Goal: Information Seeking & Learning: Learn about a topic

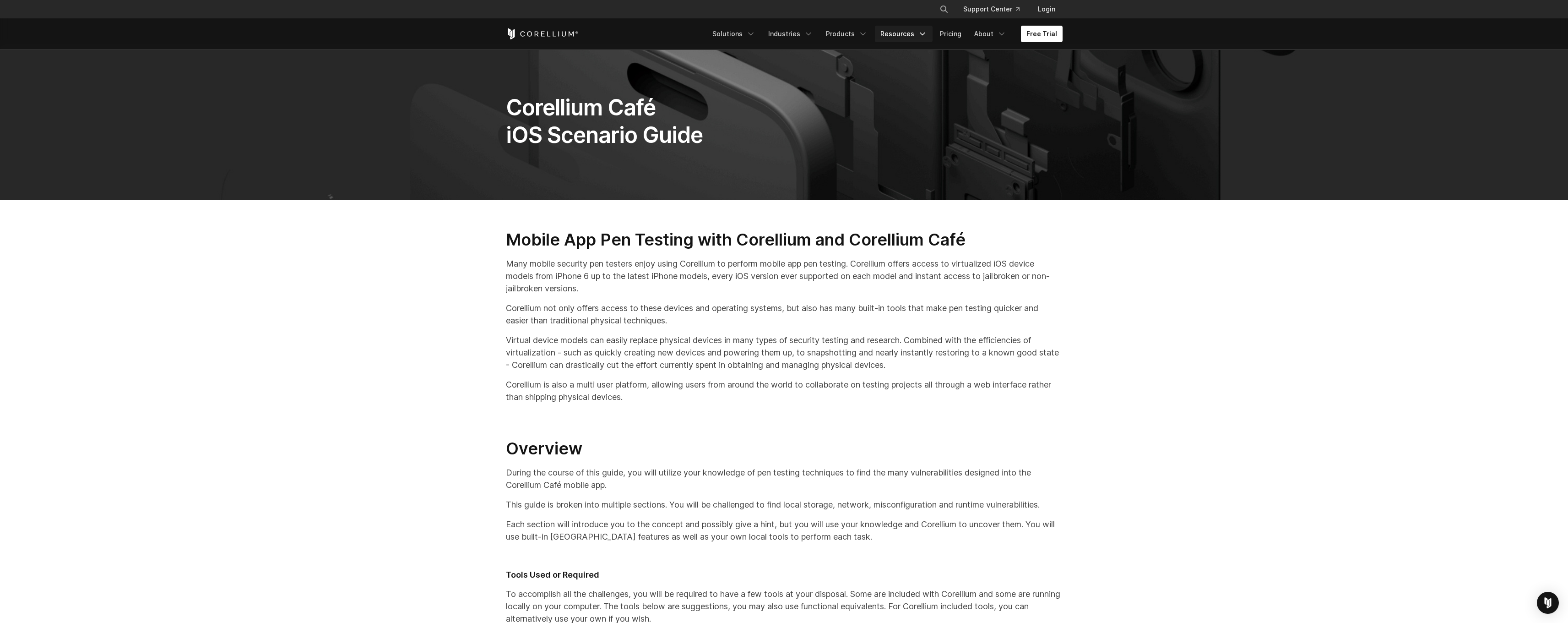
click at [900, 38] on link "Resources" at bounding box center [903, 34] width 57 height 16
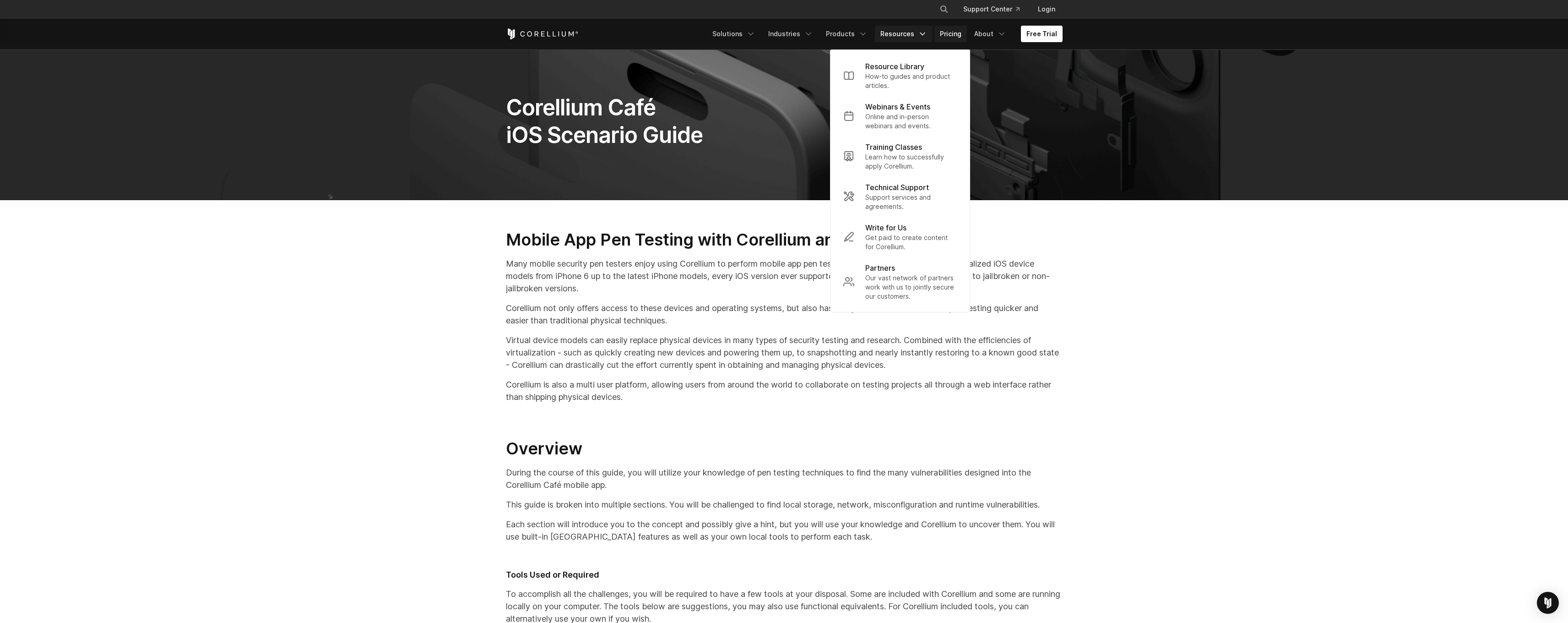
click at [957, 35] on link "Pricing" at bounding box center [951, 34] width 32 height 16
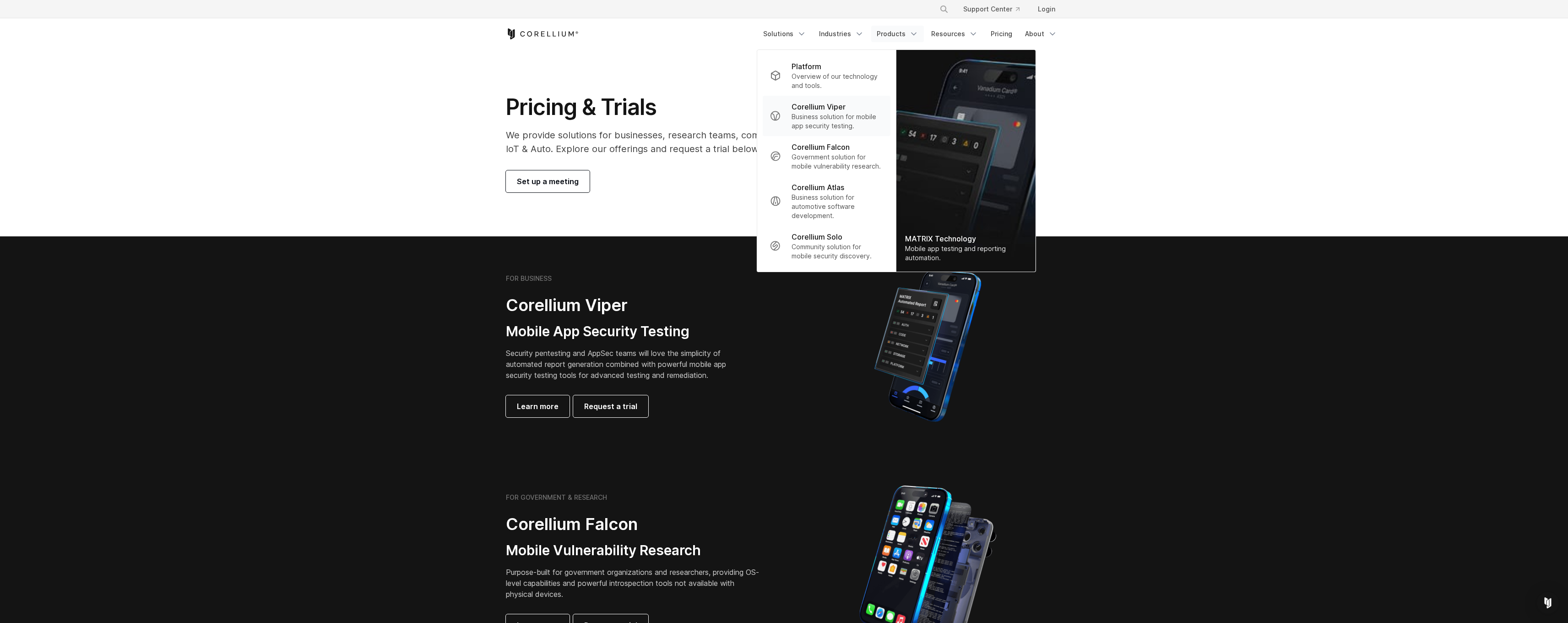
click at [860, 126] on p "Business solution for mobile app security testing." at bounding box center [837, 121] width 91 height 18
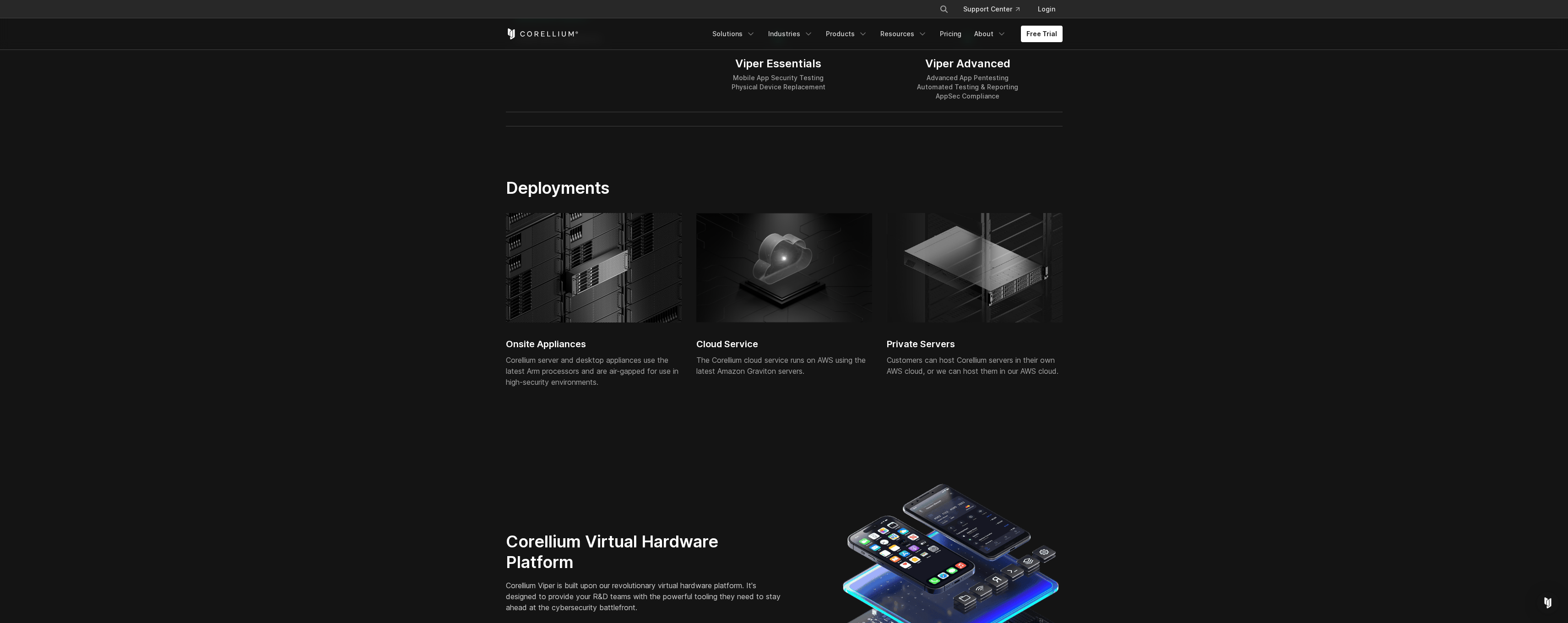
scroll to position [1964, 0]
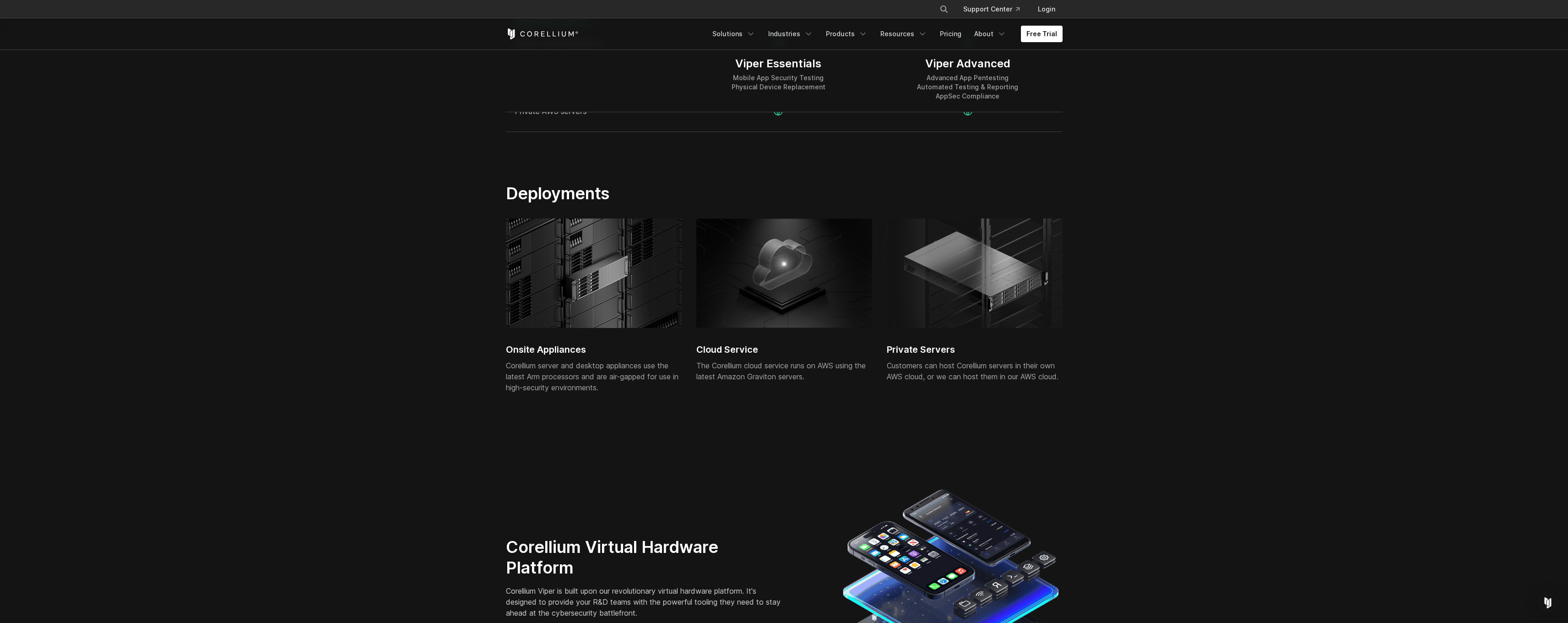
click at [988, 311] on img at bounding box center [975, 273] width 176 height 109
click at [585, 351] on h2 "Onsite Appliances" at bounding box center [594, 349] width 176 height 13
click at [591, 285] on img at bounding box center [594, 273] width 176 height 109
click at [600, 251] on img at bounding box center [594, 273] width 176 height 109
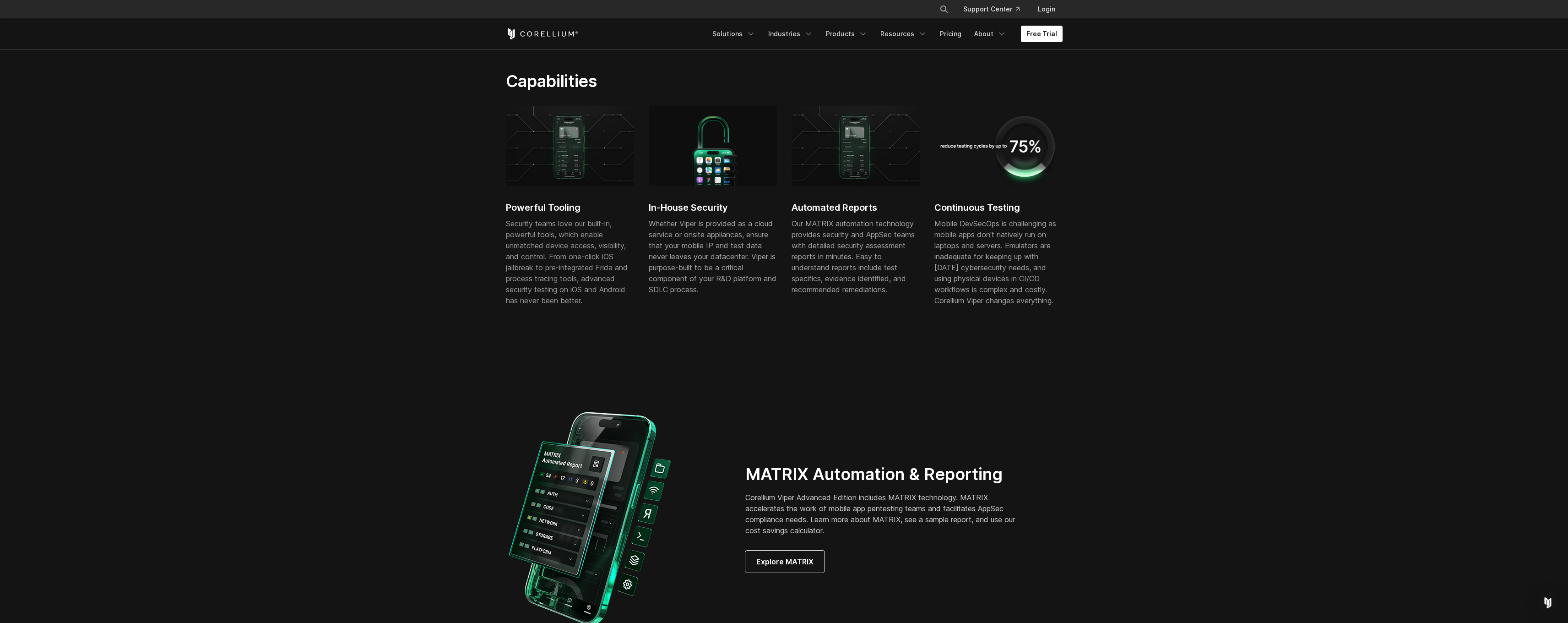
scroll to position [0, 0]
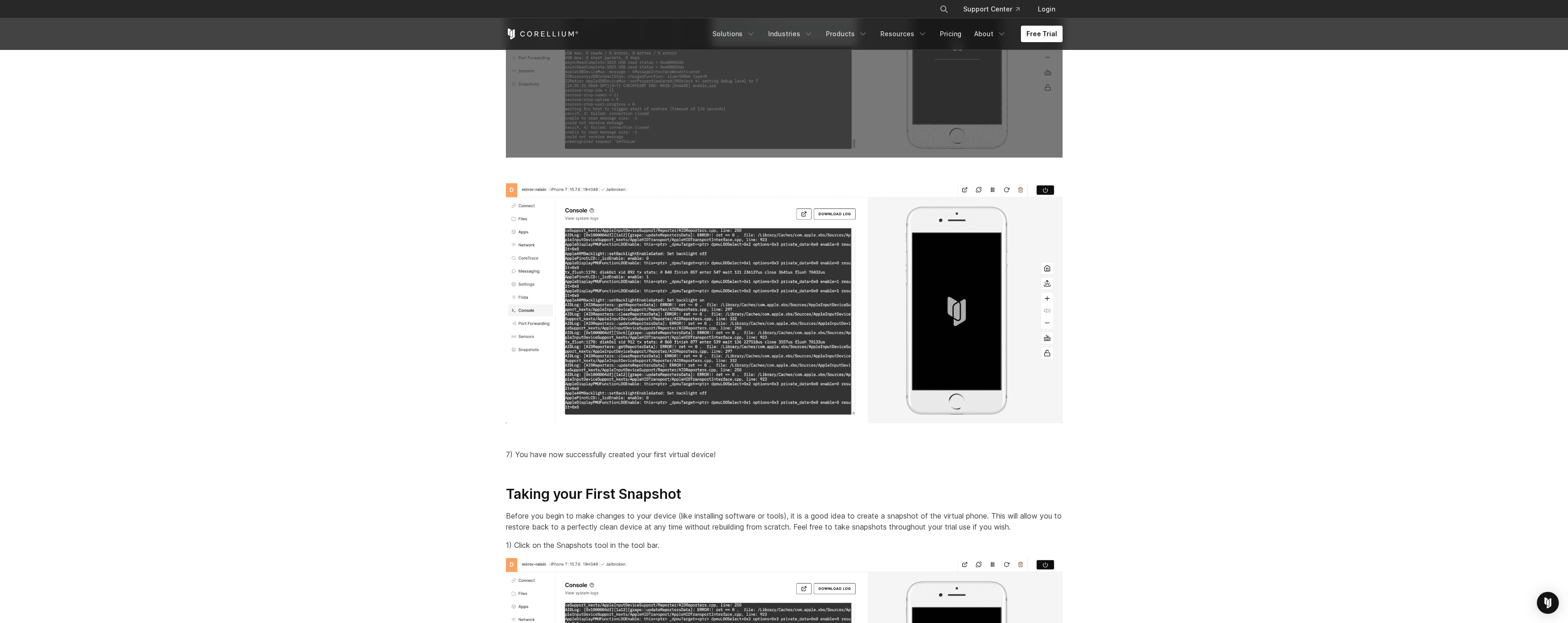
scroll to position [2618, 0]
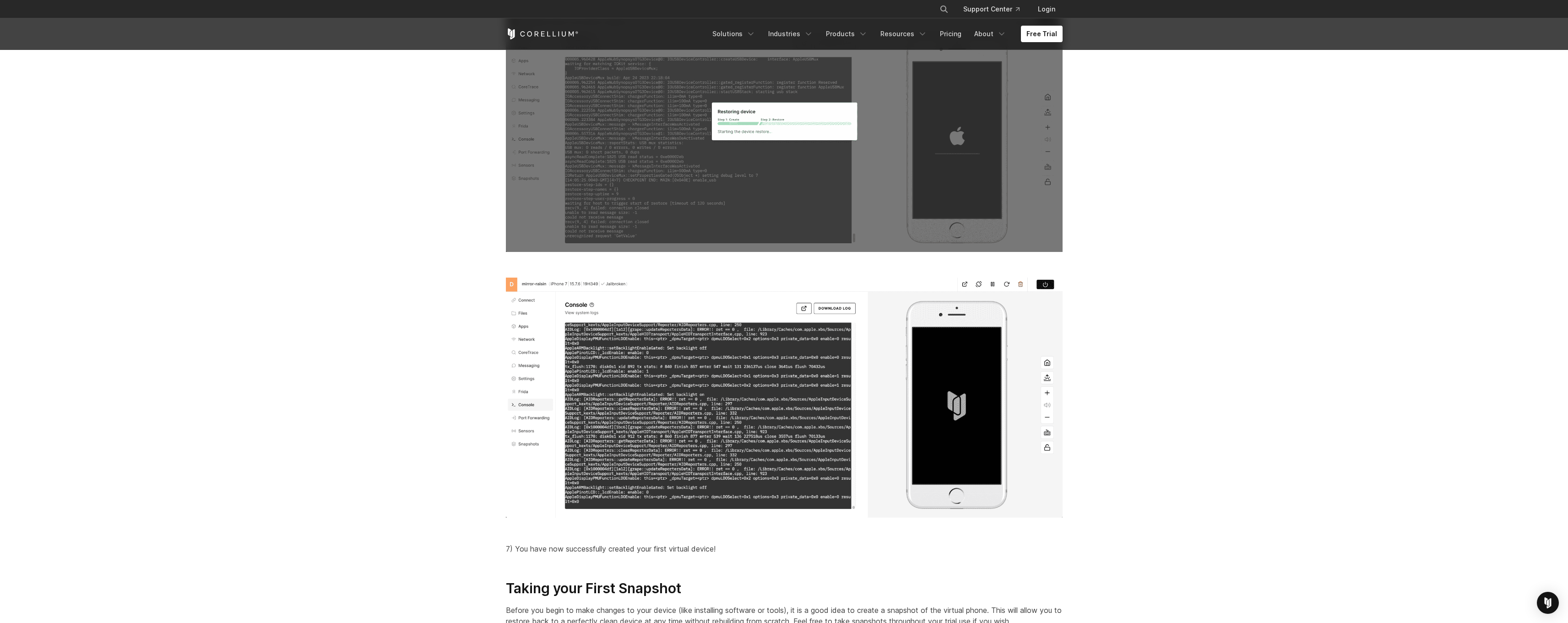
click at [1284, 223] on section "Step 1: Creating Your First Virtual iOS Device You can use an existing Corelliu…" at bounding box center [784, 74] width 1568 height 3569
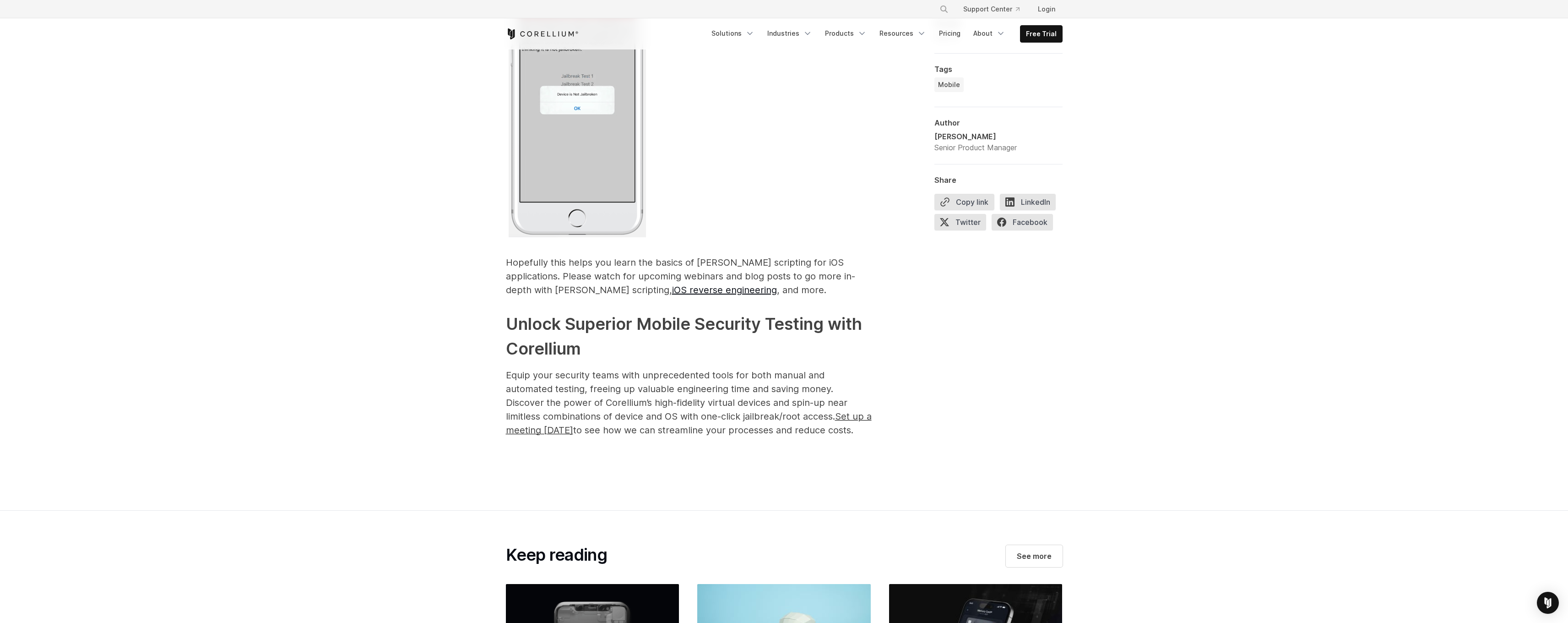
scroll to position [4211, 0]
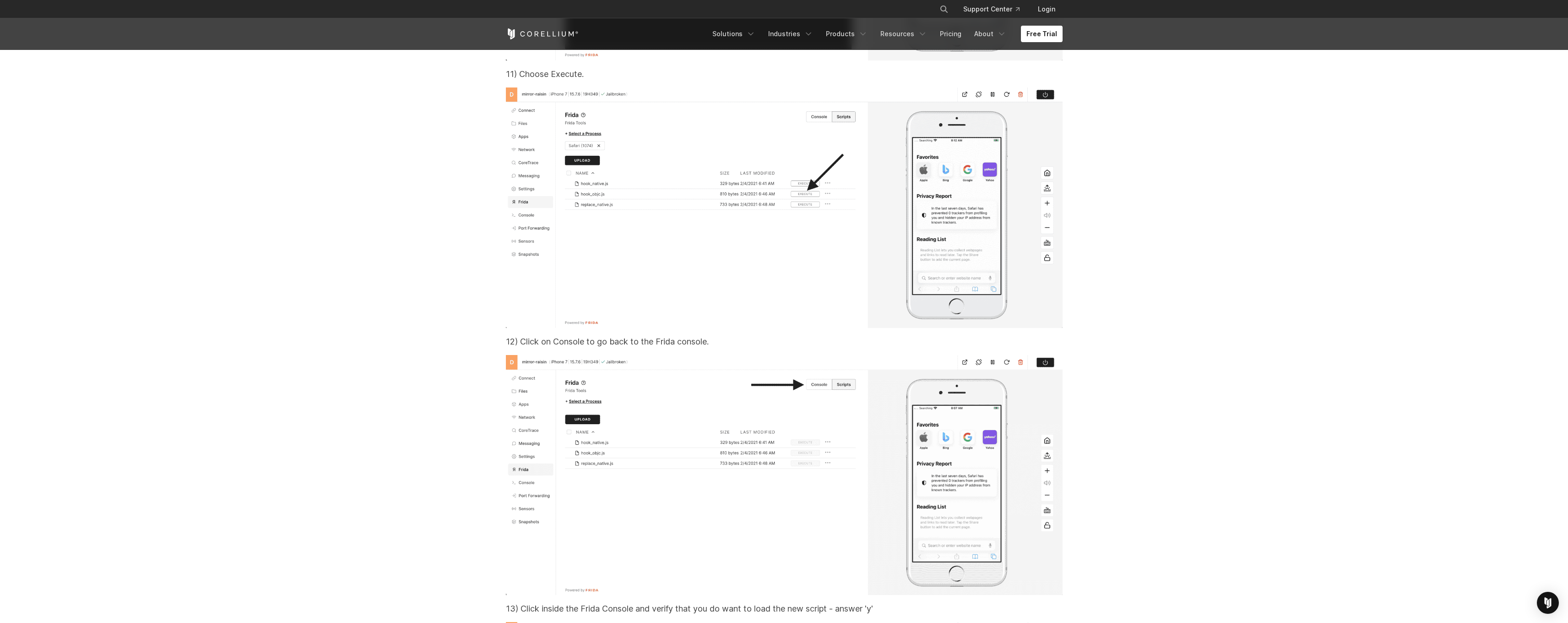
scroll to position [17846, 0]
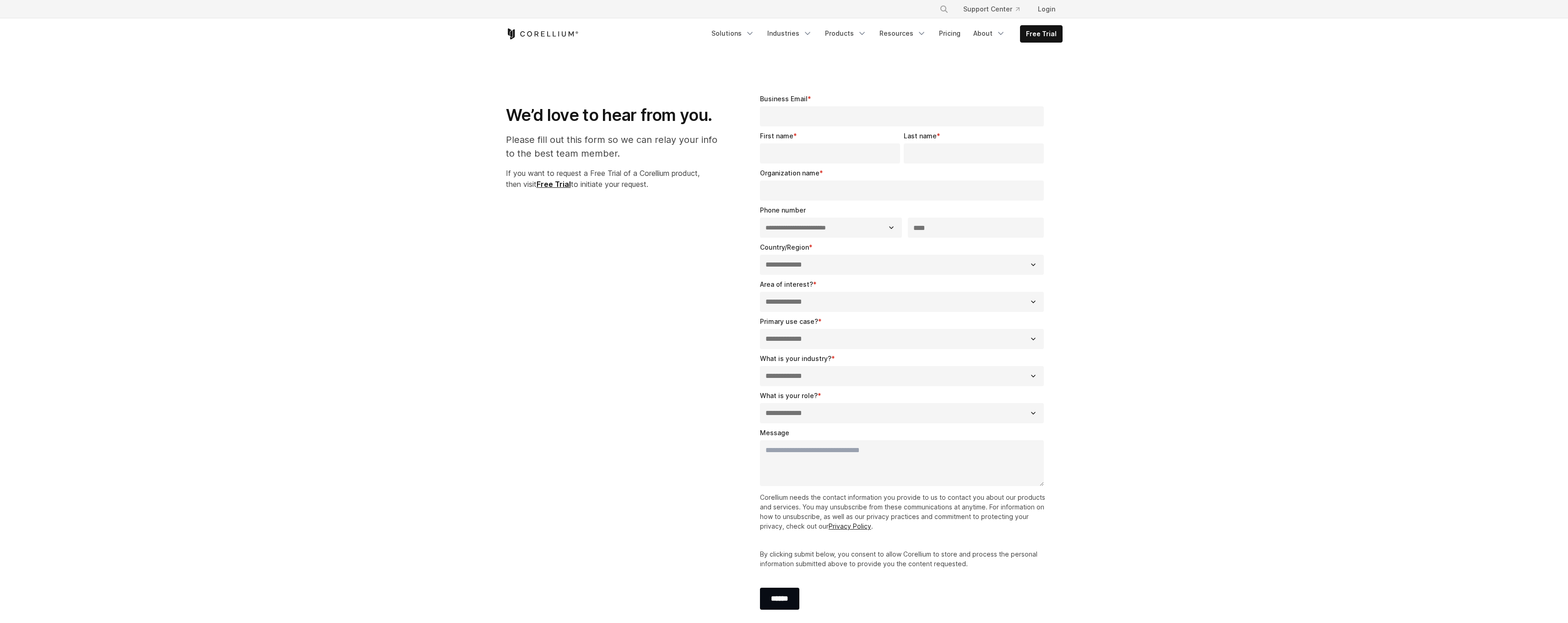
select select "**"
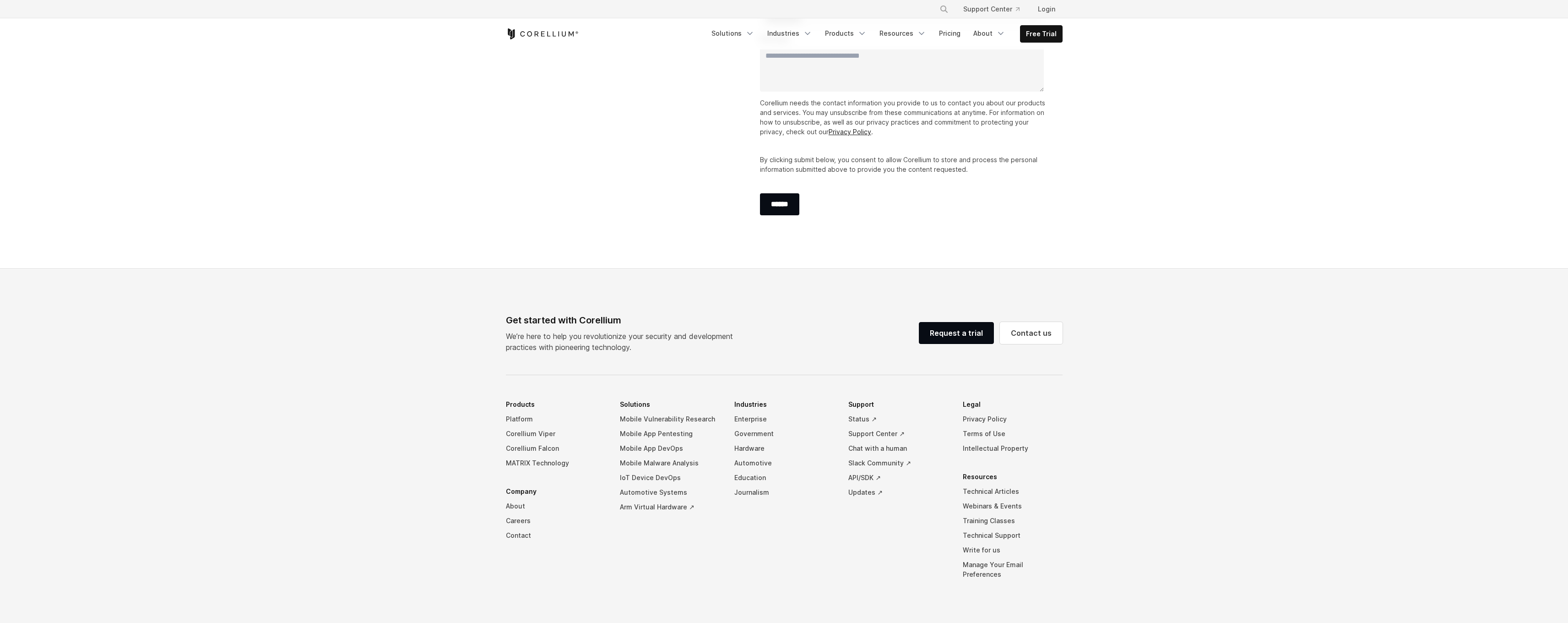
scroll to position [442, 0]
